Goal: Find specific page/section: Find specific page/section

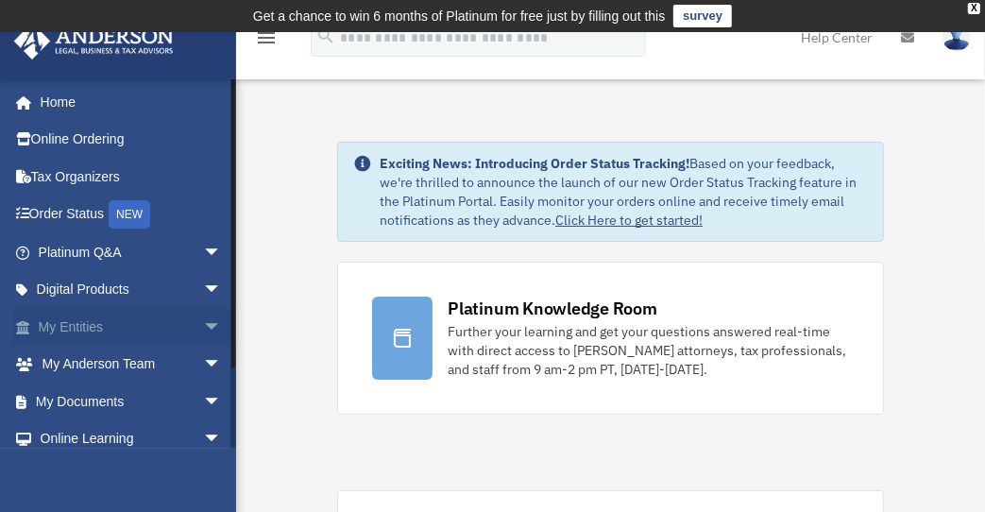
click at [91, 320] on link "My Entities arrow_drop_down" at bounding box center [131, 327] width 237 height 38
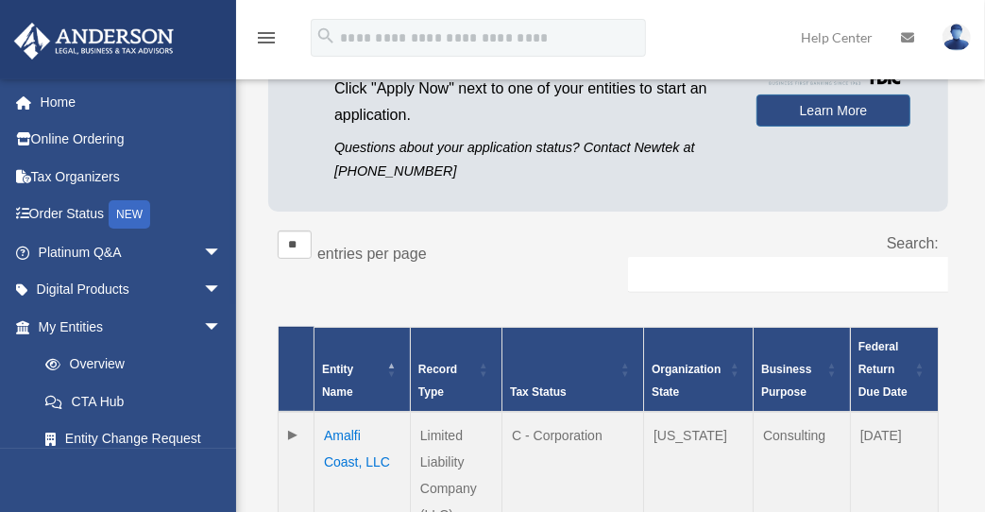
scroll to position [250, 0]
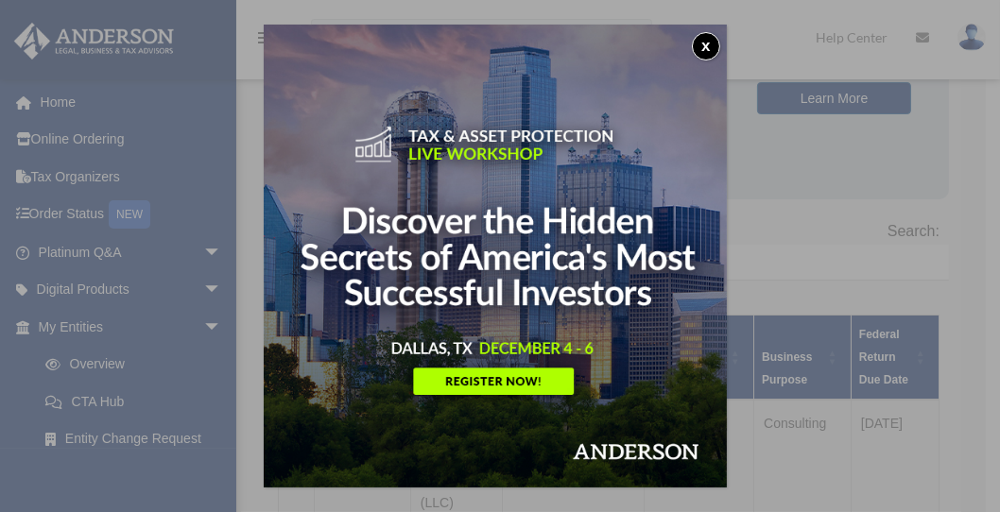
click at [717, 39] on button "x" at bounding box center [706, 46] width 28 height 28
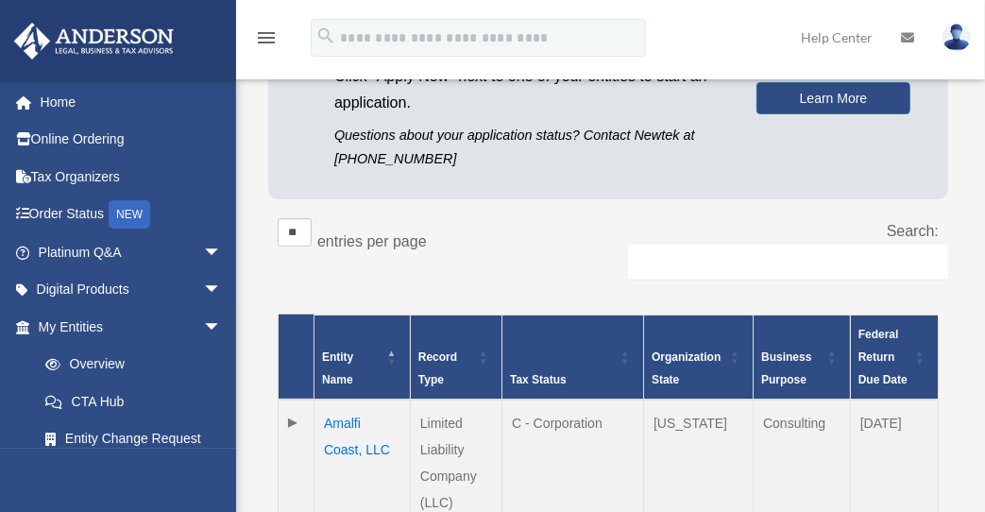
click at [343, 425] on td "Amalfi Coast, LLC" at bounding box center [363, 463] width 96 height 127
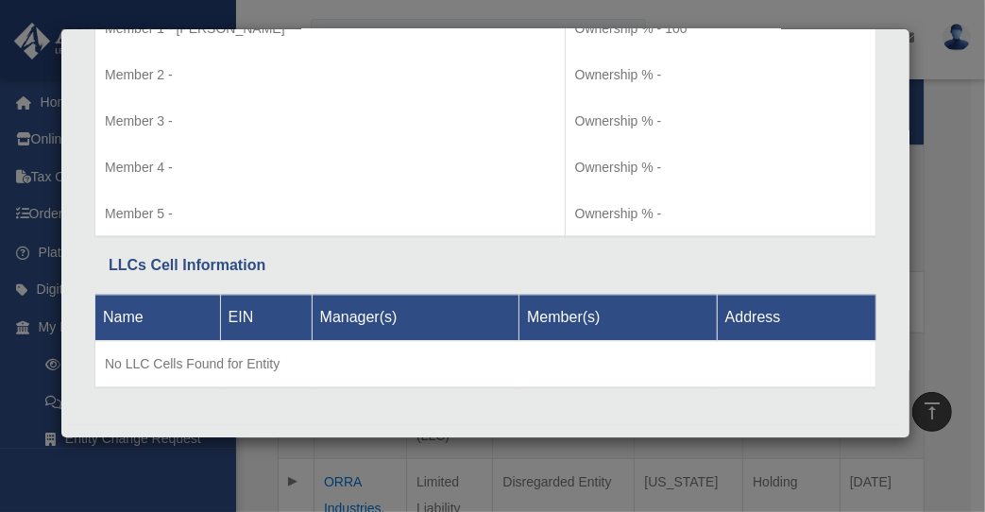
scroll to position [2056, 0]
